Goal: Information Seeking & Learning: Understand process/instructions

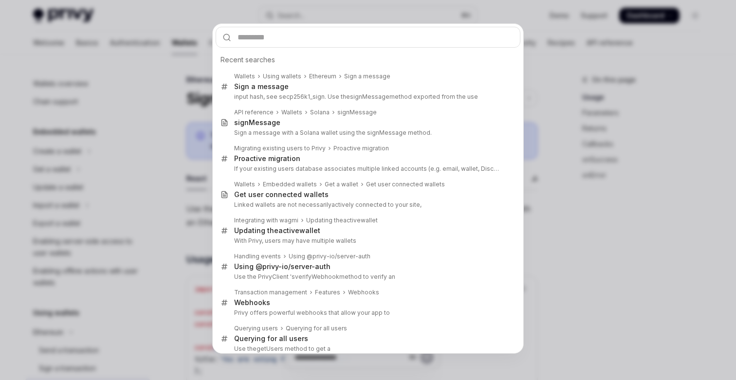
scroll to position [117, 0]
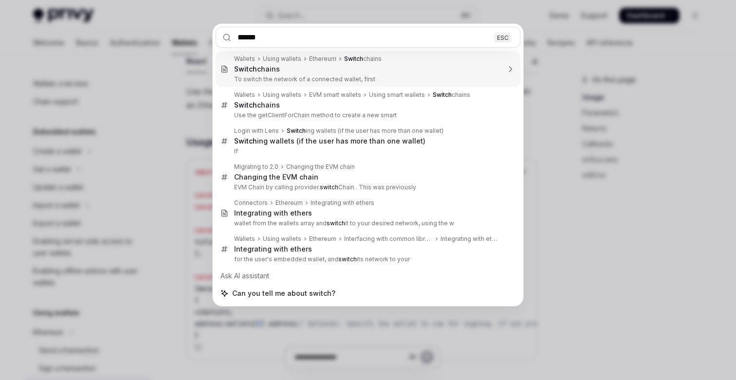
type input "******"
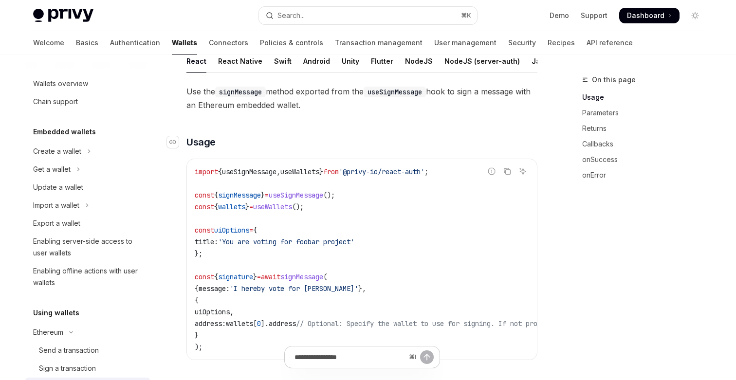
type textarea "*"
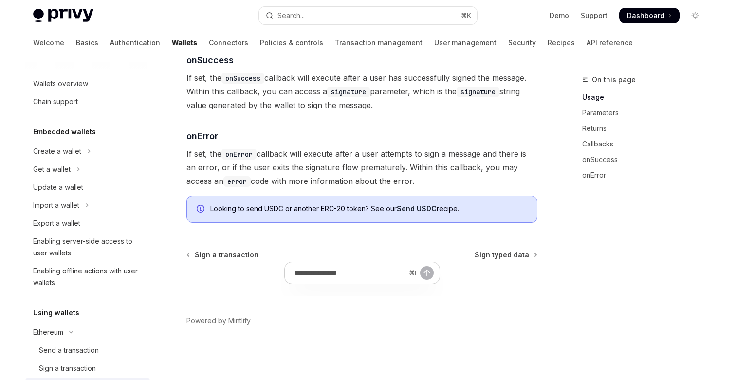
scroll to position [1192, 0]
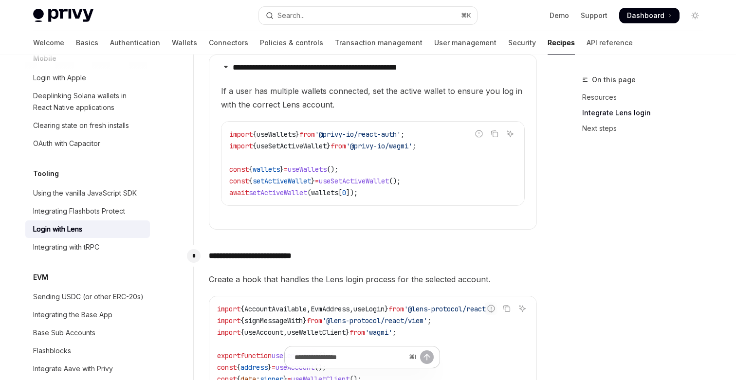
click at [310, 150] on span "useSetActiveWallet" at bounding box center [291, 146] width 70 height 9
click at [300, 197] on span "setActiveWallet" at bounding box center [278, 192] width 58 height 9
click at [338, 197] on span "wallets" at bounding box center [324, 192] width 27 height 9
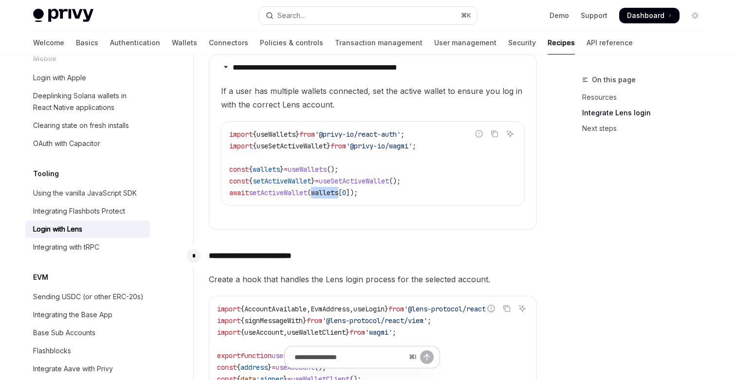
click at [338, 197] on span "wallets" at bounding box center [324, 192] width 27 height 9
drag, startPoint x: 431, startPoint y: 153, endPoint x: 368, endPoint y: 156, distance: 62.8
click at [368, 150] on span "'@privy-io/wagmi'" at bounding box center [379, 146] width 66 height 9
copy span "@privy-io/wagmi"
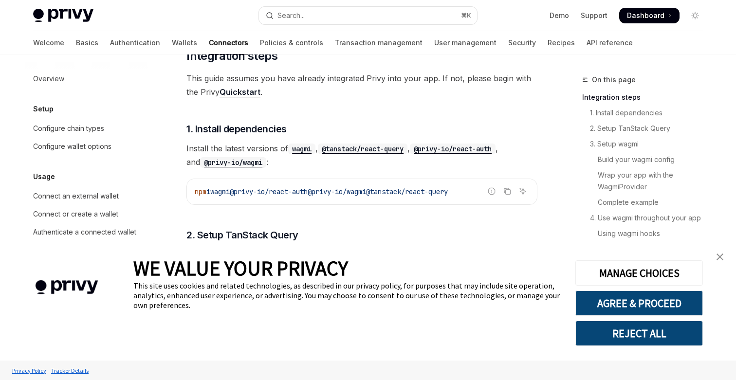
type textarea "*"
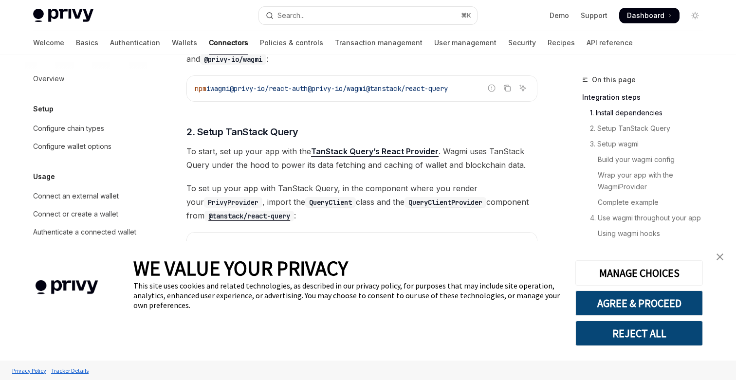
scroll to position [266, 0]
click at [717, 252] on link "close banner" at bounding box center [719, 256] width 19 height 19
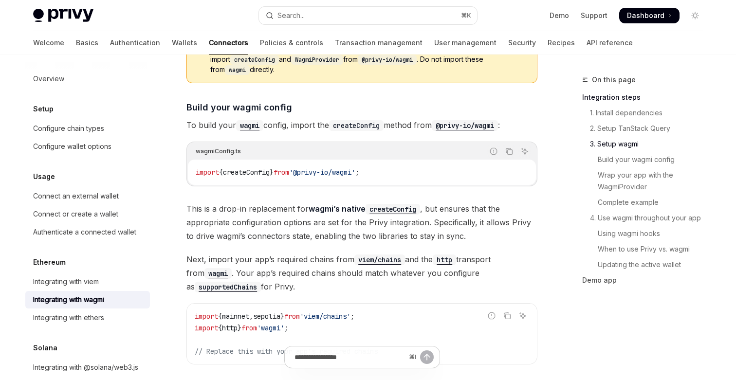
scroll to position [796, 0]
drag, startPoint x: 372, startPoint y: 160, endPoint x: 309, endPoint y: 161, distance: 62.8
click at [309, 167] on span "'@privy-io/wagmi'" at bounding box center [322, 171] width 66 height 9
copy span "@privy-io/wagmi"
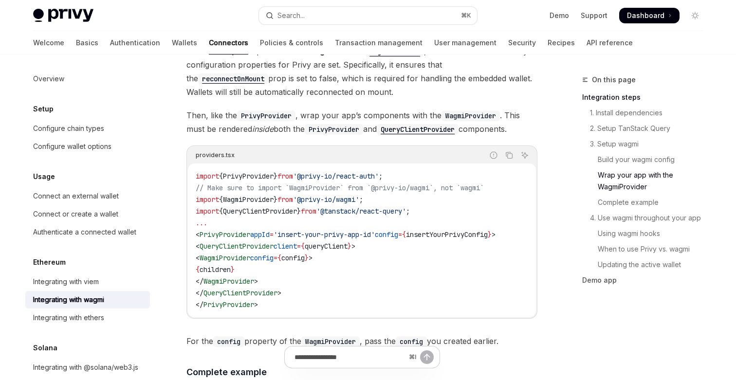
scroll to position [1443, 0]
click at [251, 194] on span "WagmiProvider" at bounding box center [248, 198] width 51 height 9
click at [219, 229] on span "PrivyProvider" at bounding box center [224, 233] width 51 height 9
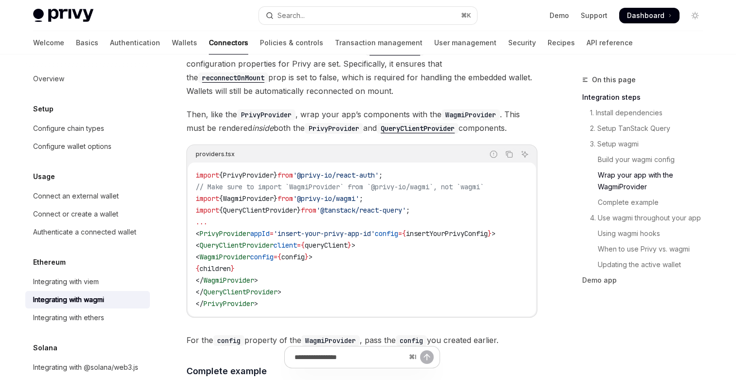
click at [260, 241] on span "QueryClientProvider" at bounding box center [236, 245] width 74 height 9
click at [242, 253] on span "WagmiProvider" at bounding box center [224, 257] width 51 height 9
click at [235, 253] on span "WagmiProvider" at bounding box center [224, 257] width 51 height 9
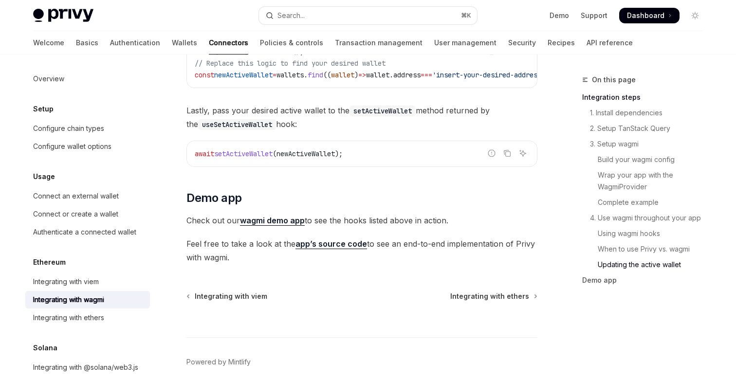
scroll to position [2834, 0]
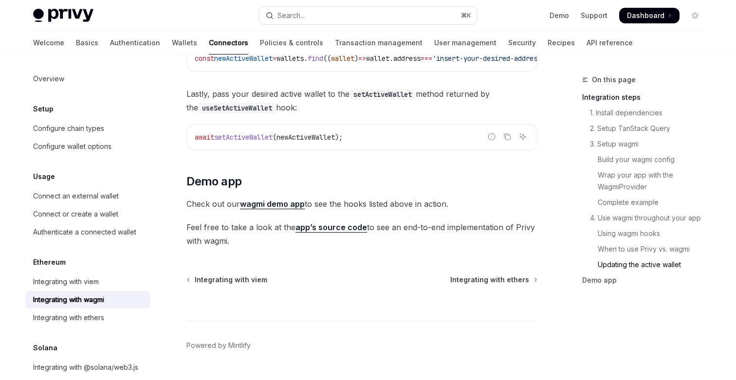
click at [286, 202] on link "wagmi demo app" at bounding box center [272, 204] width 65 height 10
